Goal: Task Accomplishment & Management: Manage account settings

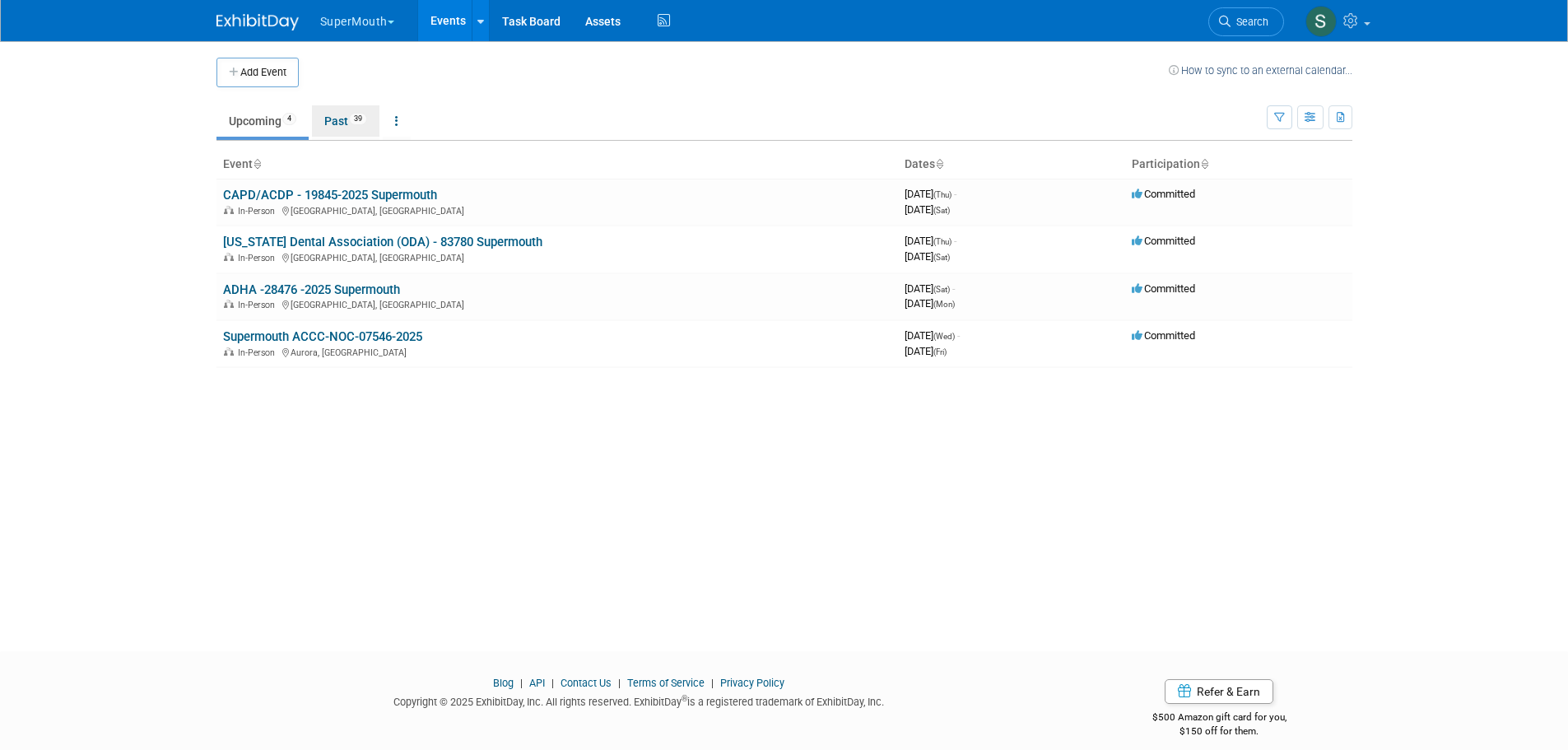
click at [355, 111] on link "Past 39" at bounding box center [345, 121] width 67 height 31
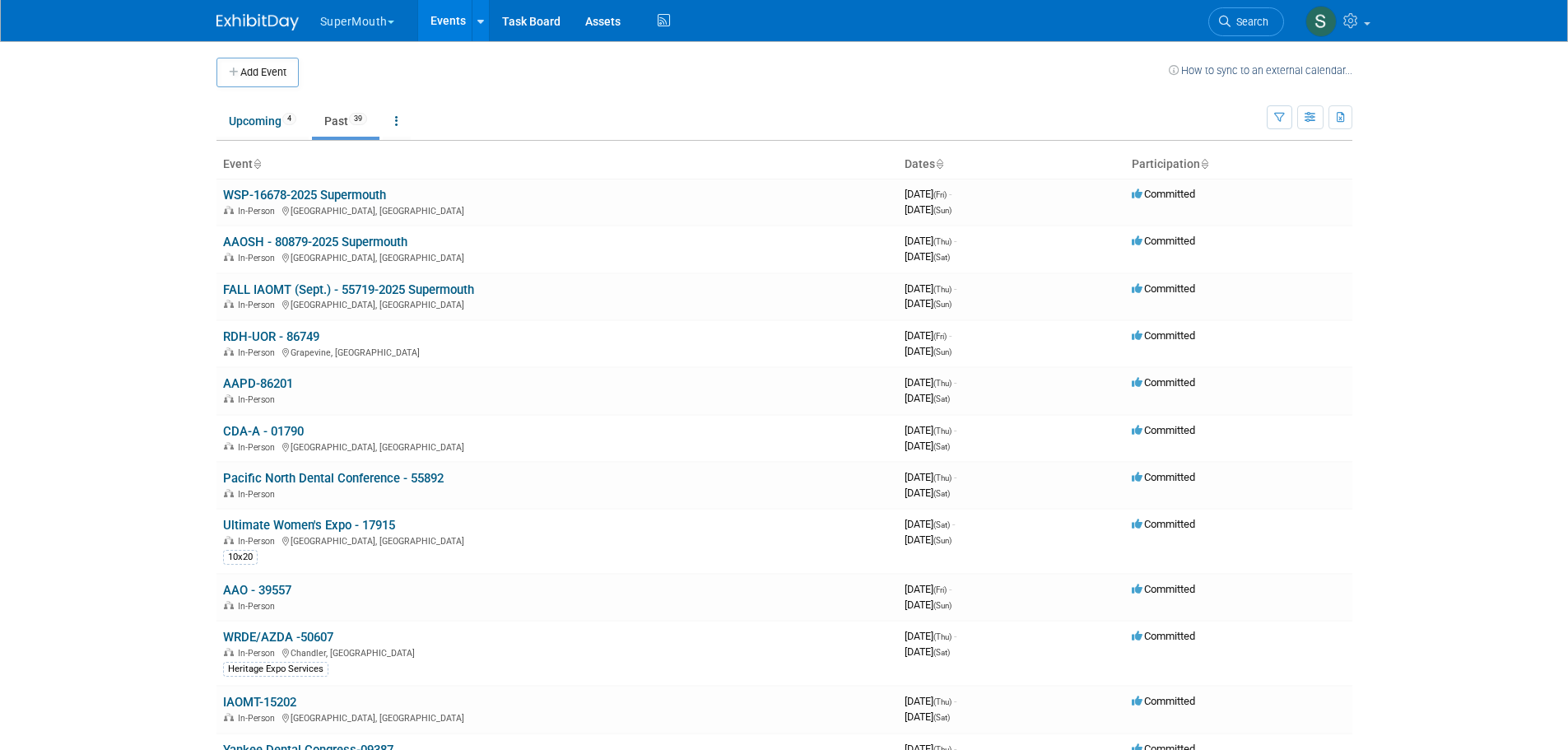
click at [375, 198] on link "WSP-16678-2025 Supermouth" at bounding box center [304, 195] width 163 height 15
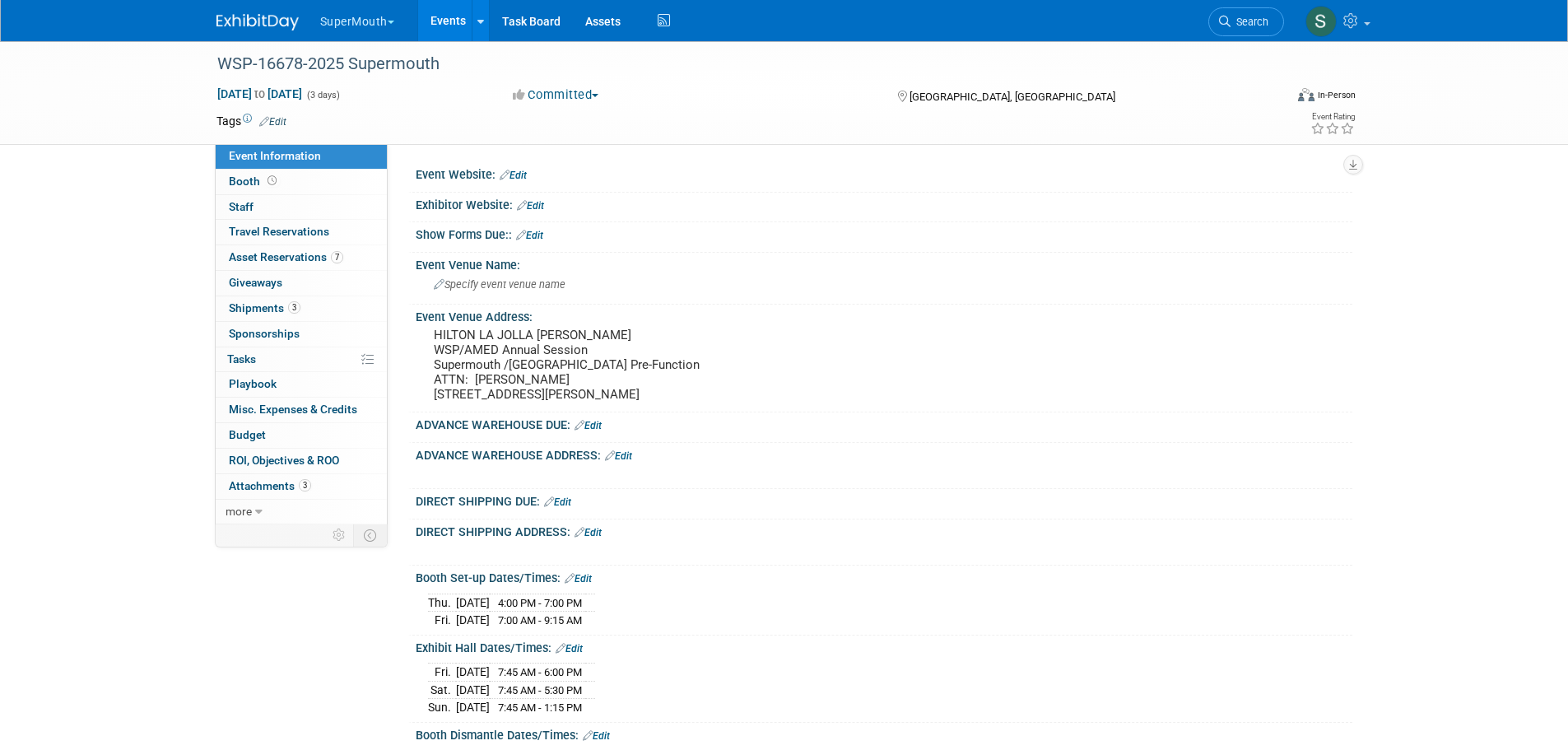
click at [317, 255] on span "Asset Reservations 7" at bounding box center [285, 257] width 114 height 14
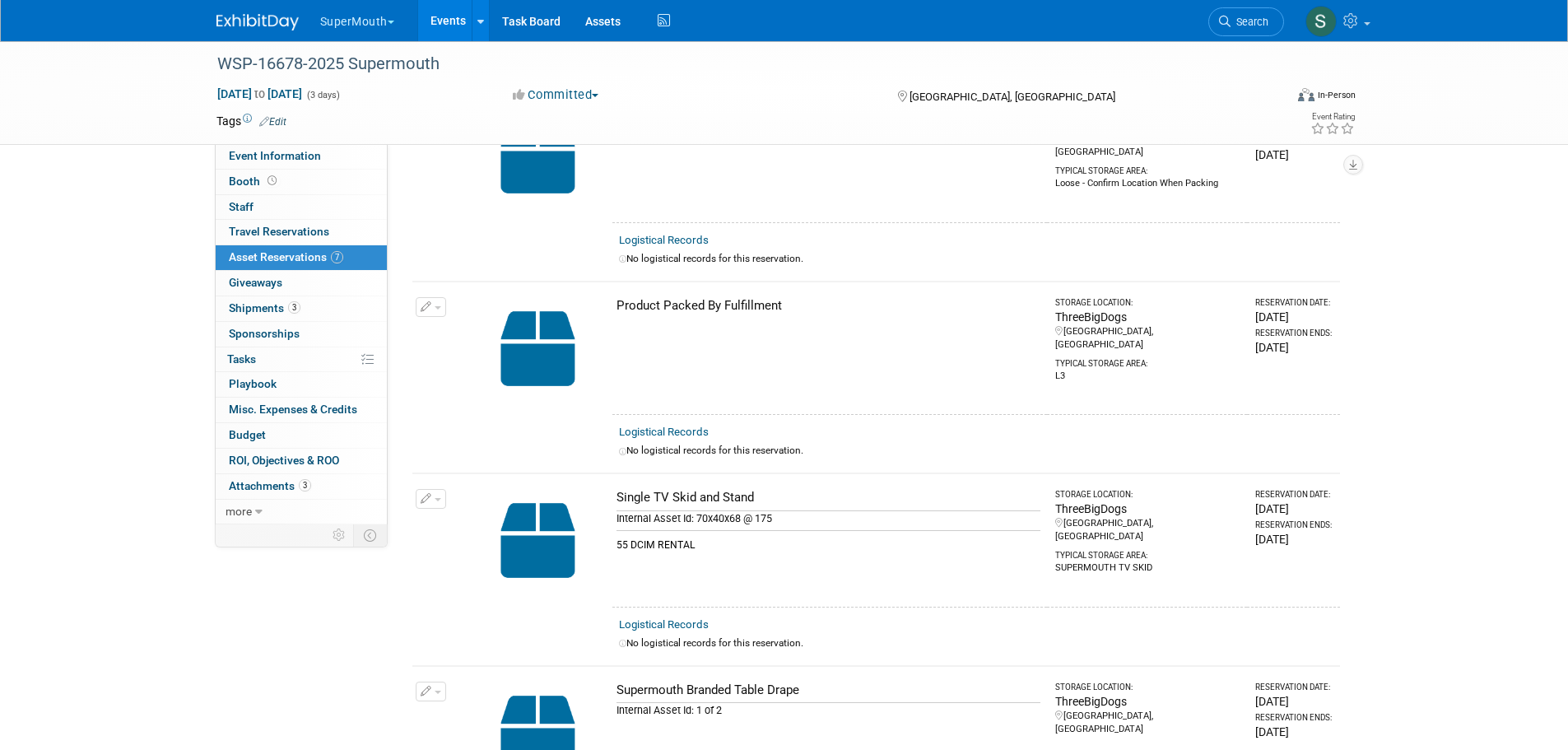
scroll to position [137, 0]
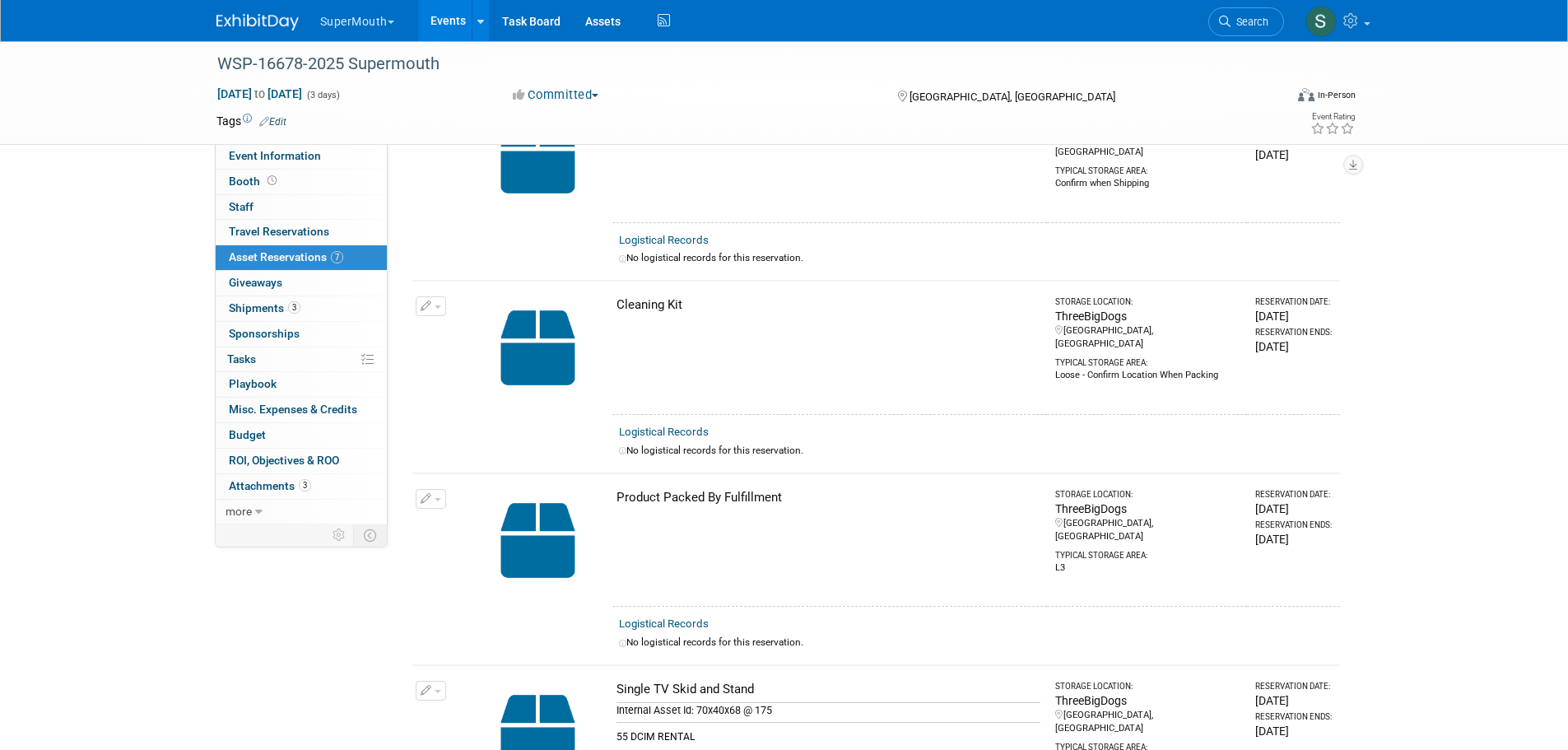
click at [274, 315] on link "3 Shipments 3" at bounding box center [301, 308] width 171 height 24
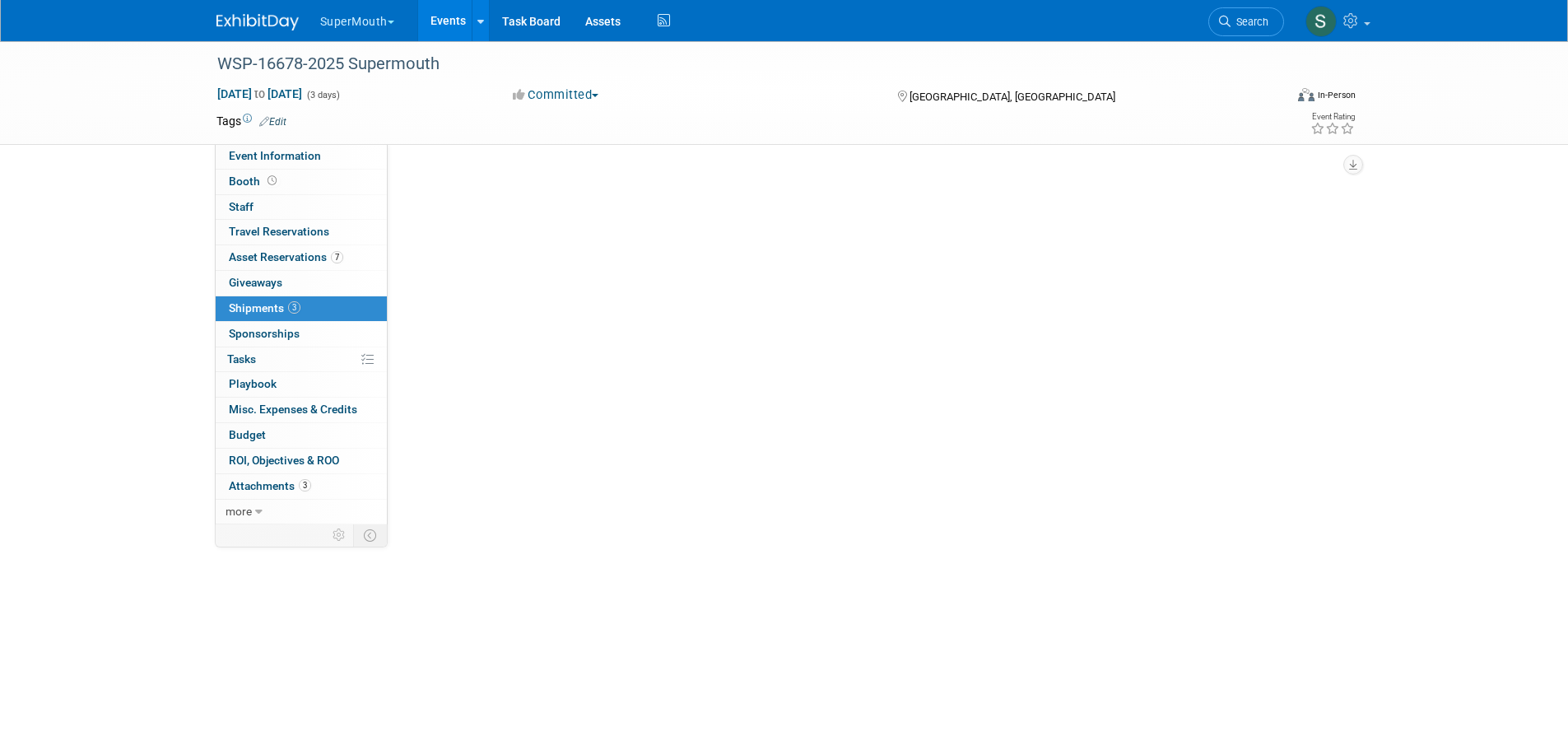
scroll to position [0, 0]
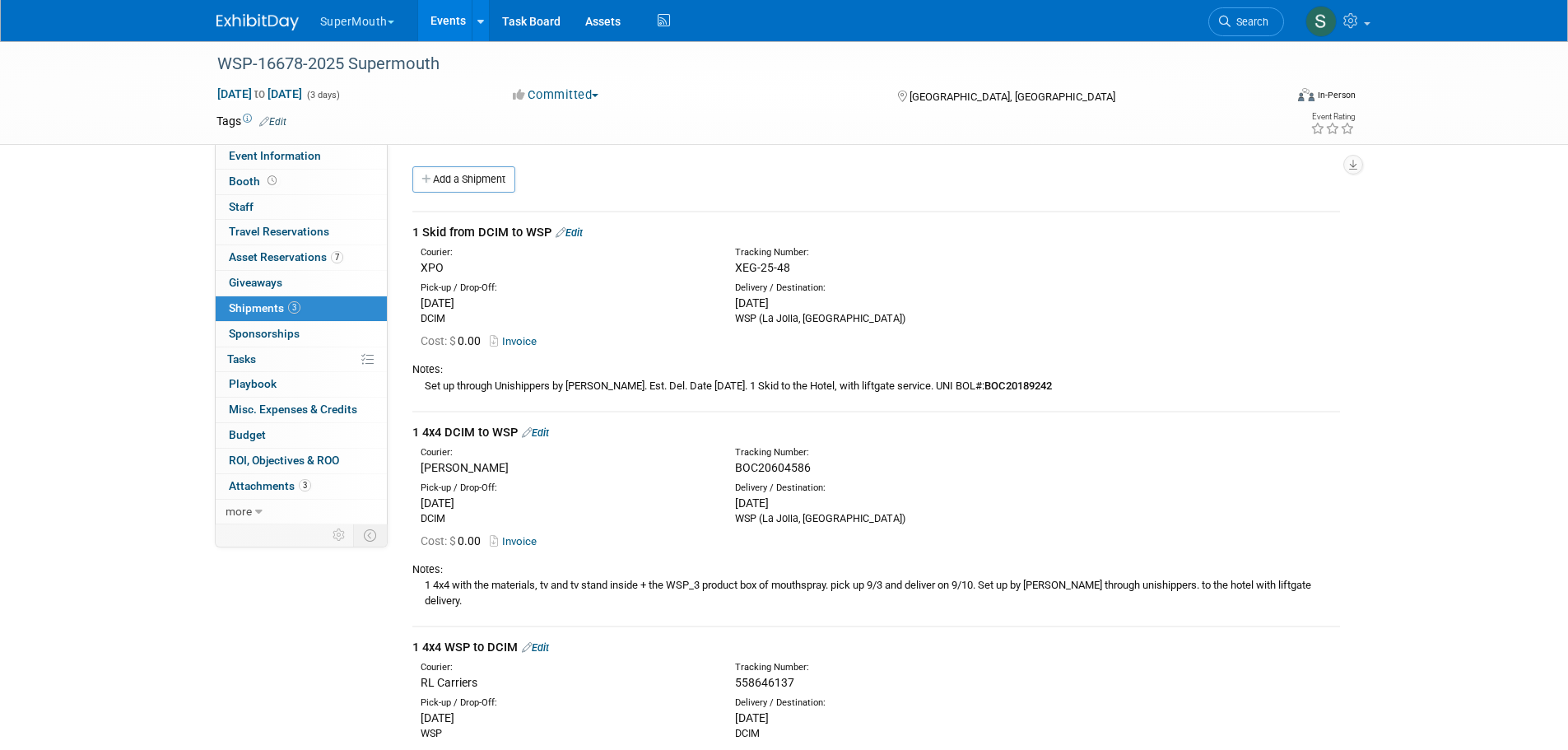
click at [311, 154] on span "Event Information" at bounding box center [275, 156] width 93 height 14
